Goal: Task Accomplishment & Management: Manage account settings

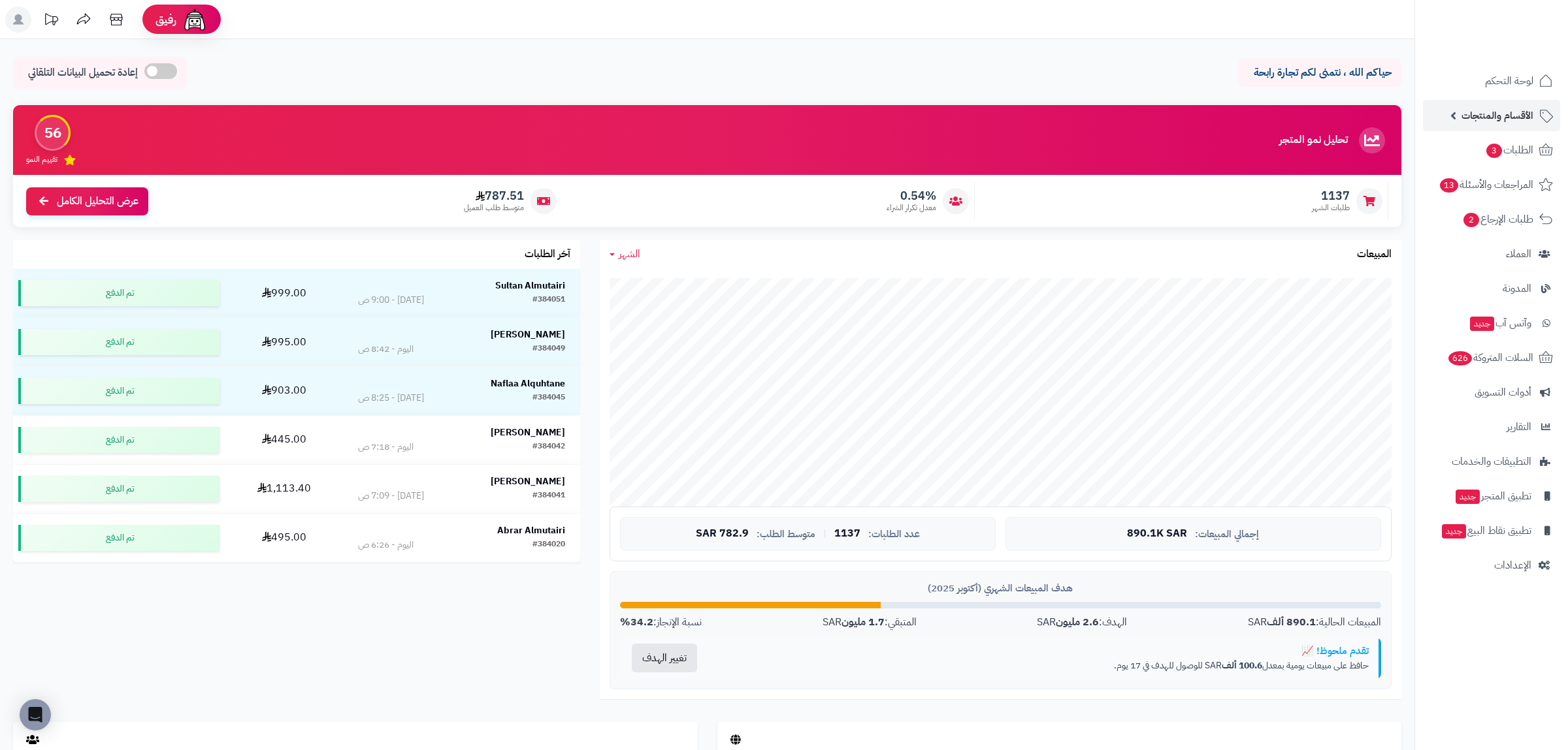
click at [1503, 114] on span "الأقسام والمنتجات" at bounding box center [1497, 116] width 72 height 18
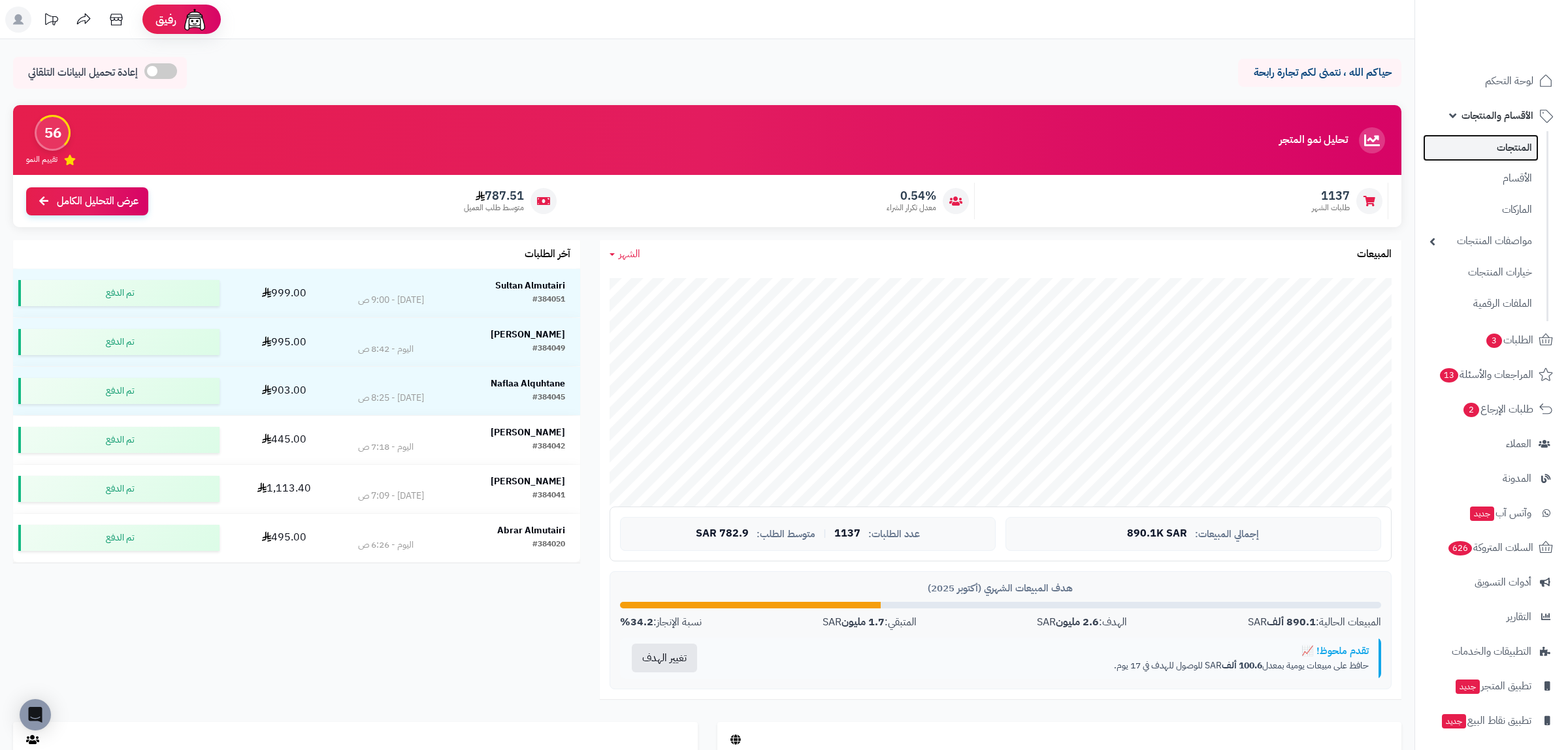
click at [1502, 141] on link "المنتجات" at bounding box center [1480, 148] width 116 height 26
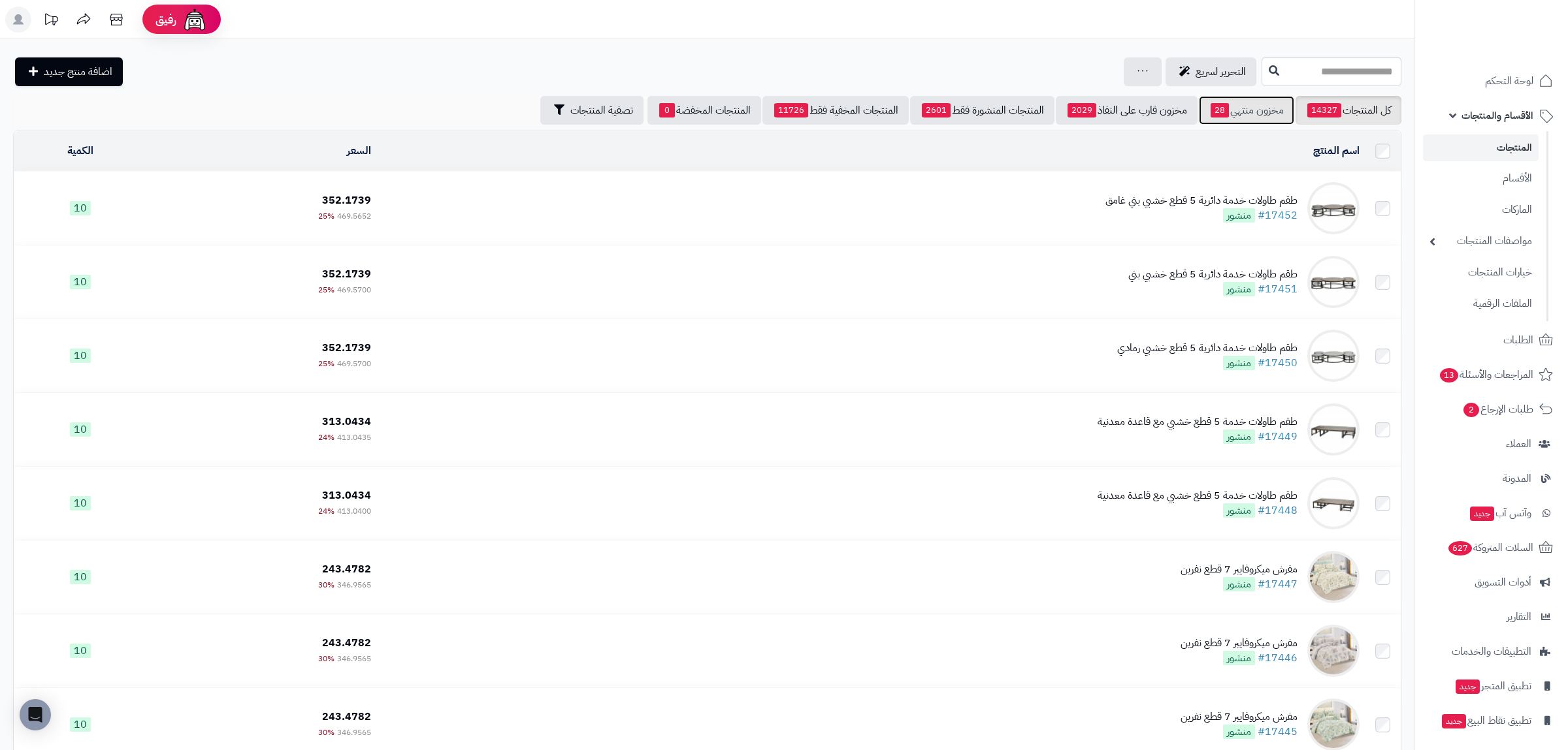
click at [1252, 104] on link "مخزون منتهي 28" at bounding box center [1246, 110] width 95 height 29
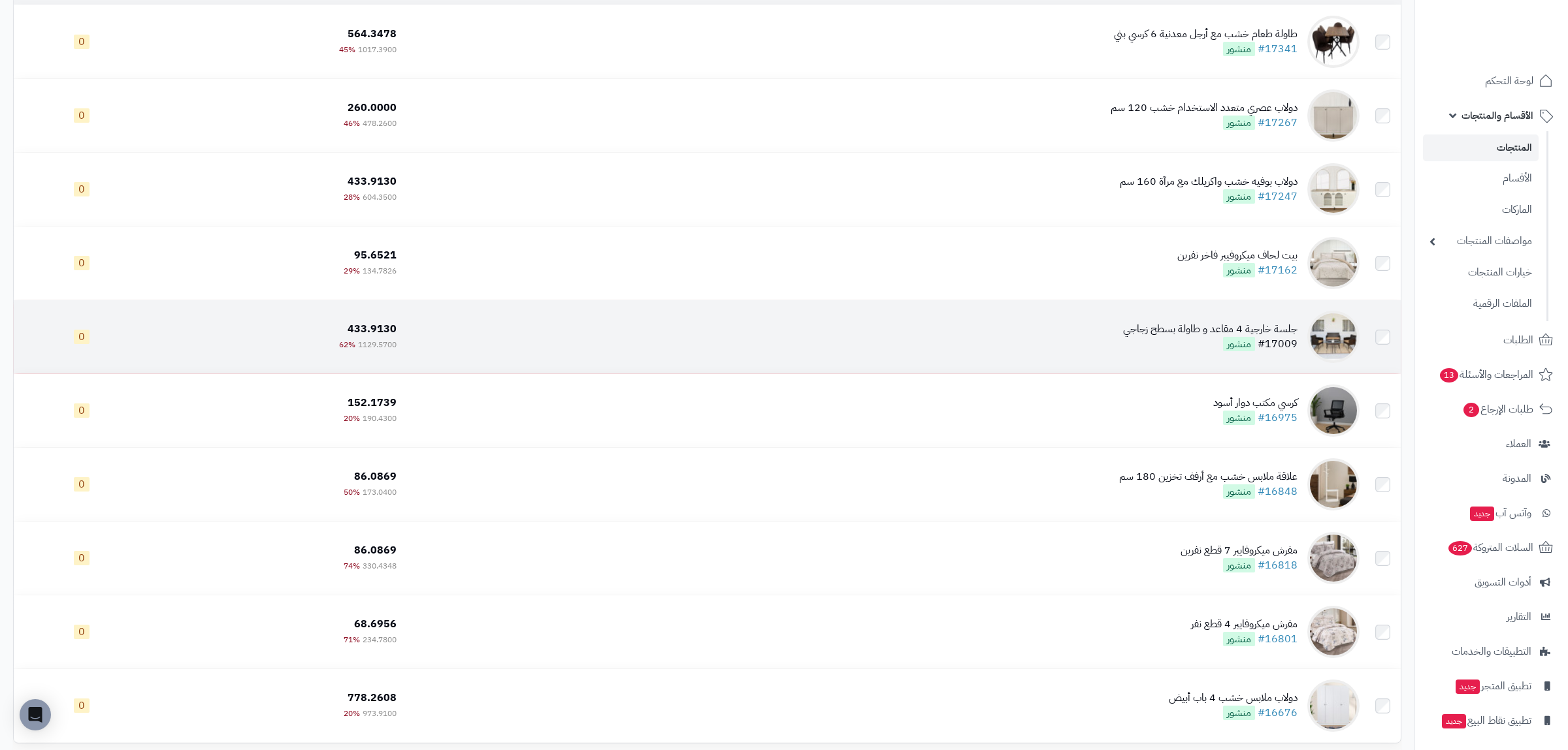
scroll to position [304, 0]
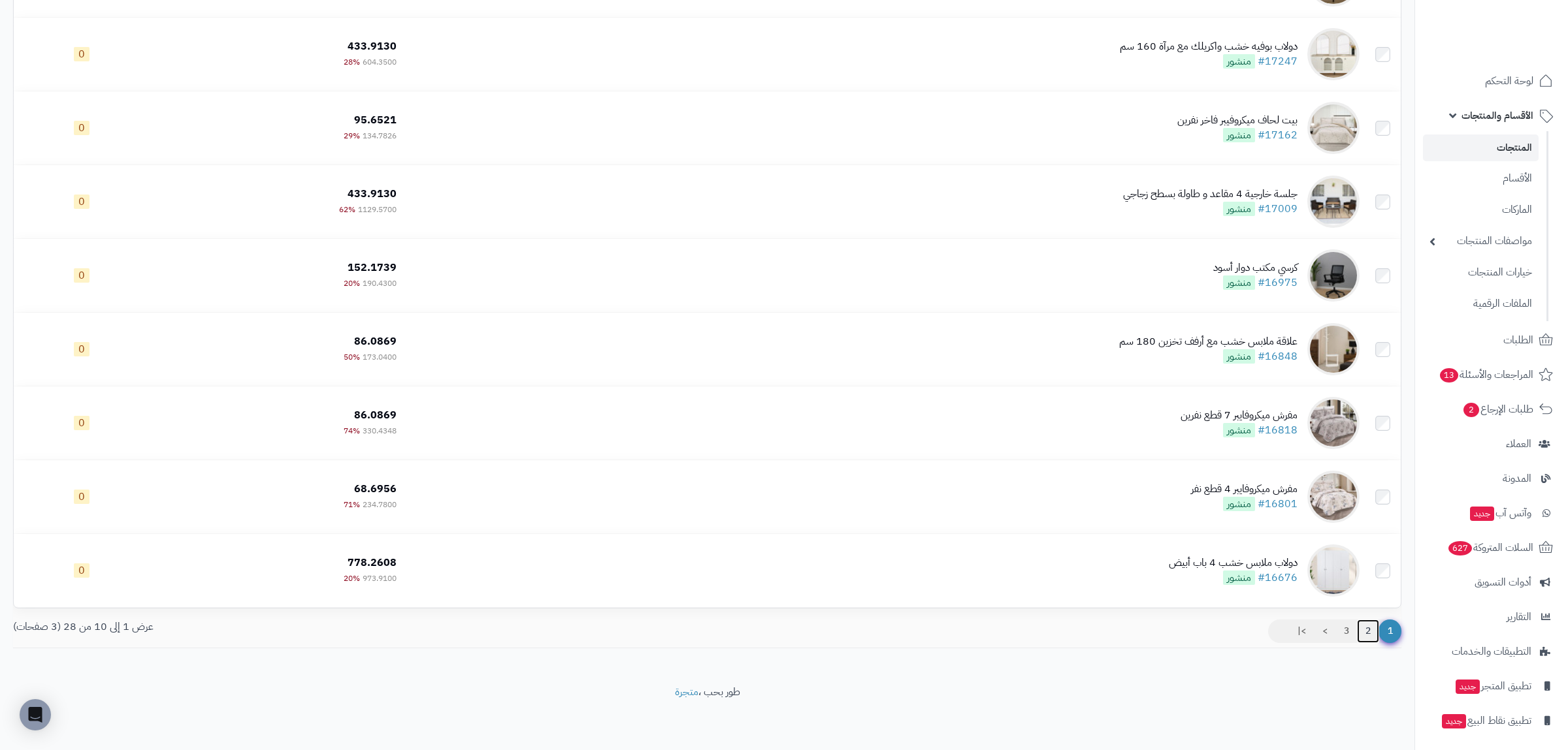
click at [1367, 636] on link "2" at bounding box center [1367, 631] width 22 height 23
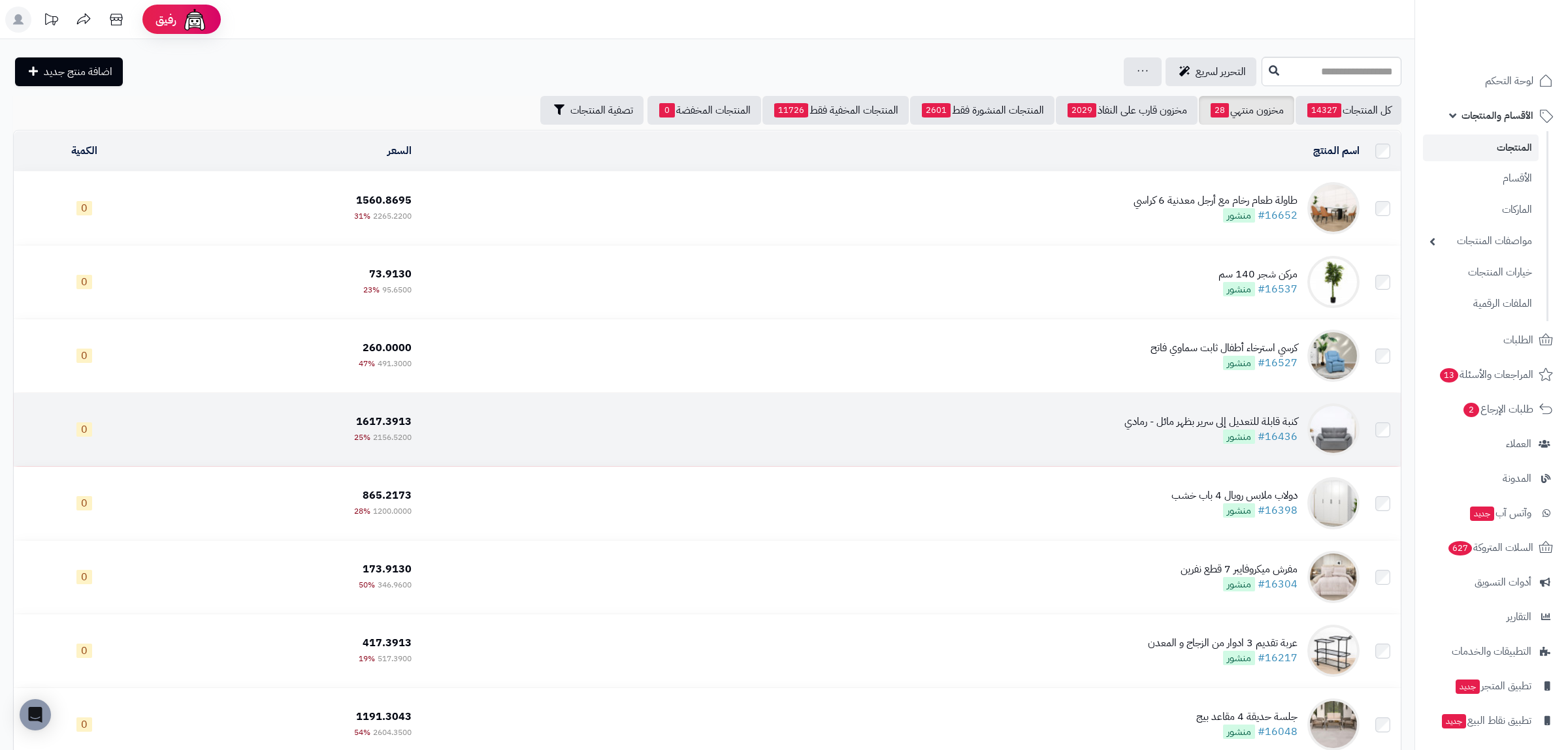
scroll to position [304, 0]
